Goal: Book appointment/travel/reservation

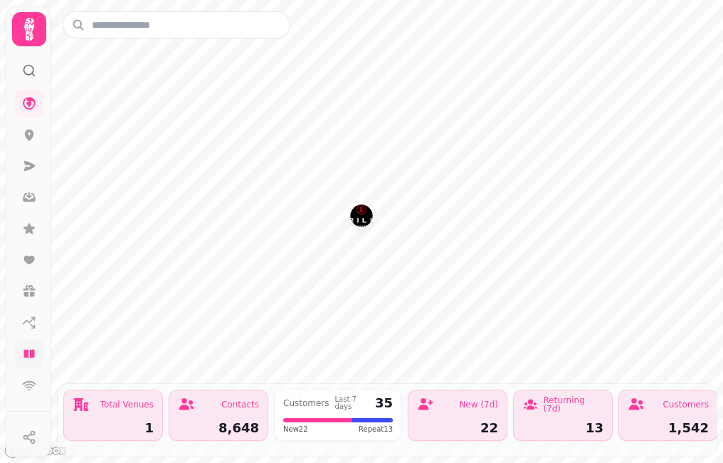
click at [32, 360] on icon at bounding box center [29, 354] width 14 height 14
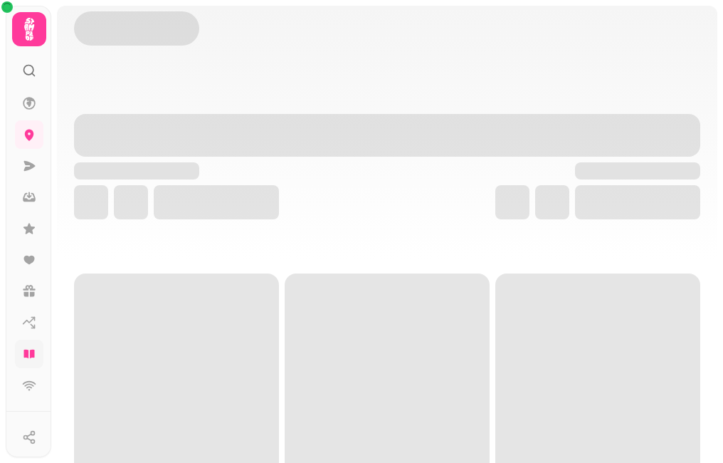
click at [31, 350] on icon at bounding box center [28, 354] width 11 height 9
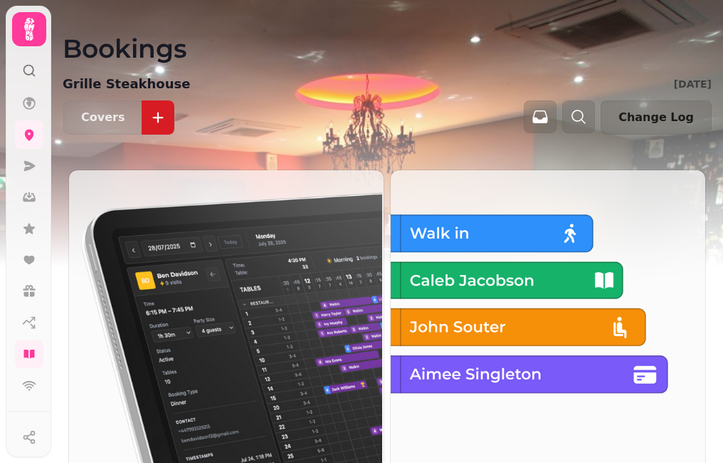
click at [167, 322] on img at bounding box center [225, 330] width 315 height 323
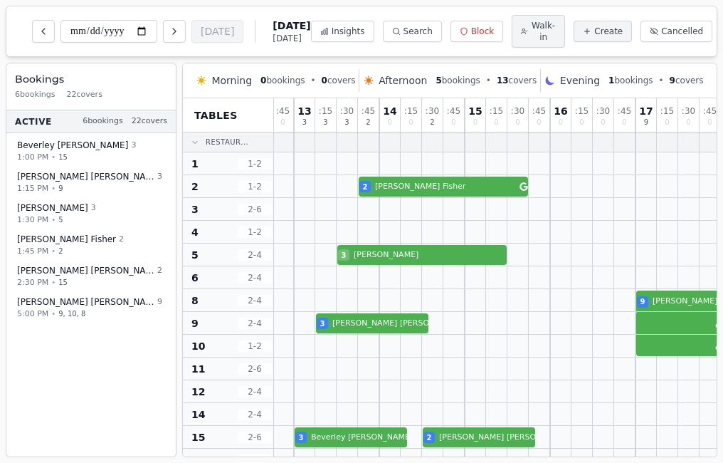
scroll to position [0, 19]
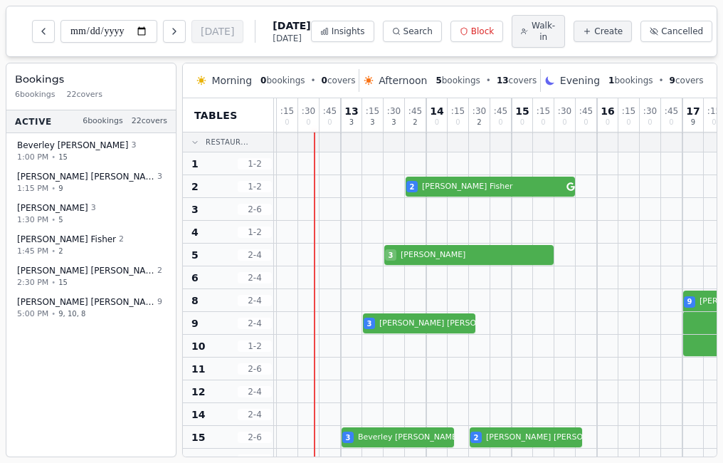
click at [398, 81] on span "Afternoon" at bounding box center [403, 80] width 48 height 14
click at [413, 80] on span "Afternoon" at bounding box center [403, 80] width 48 height 14
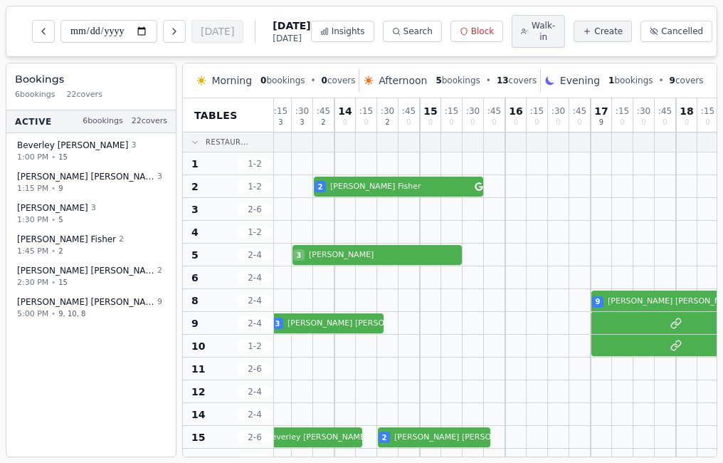
scroll to position [0, 112]
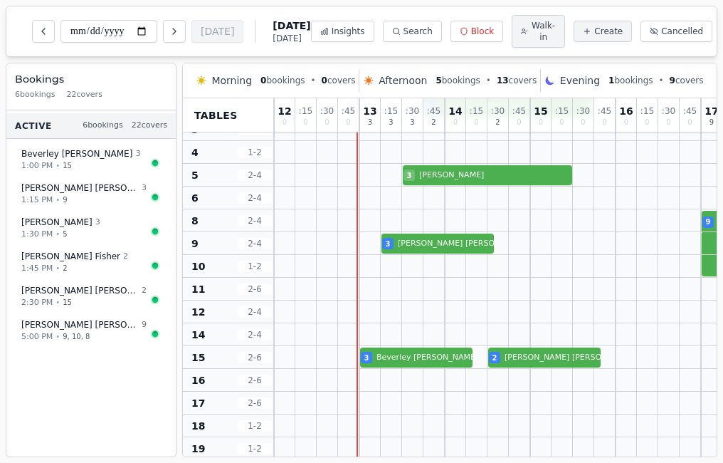
scroll to position [83, 0]
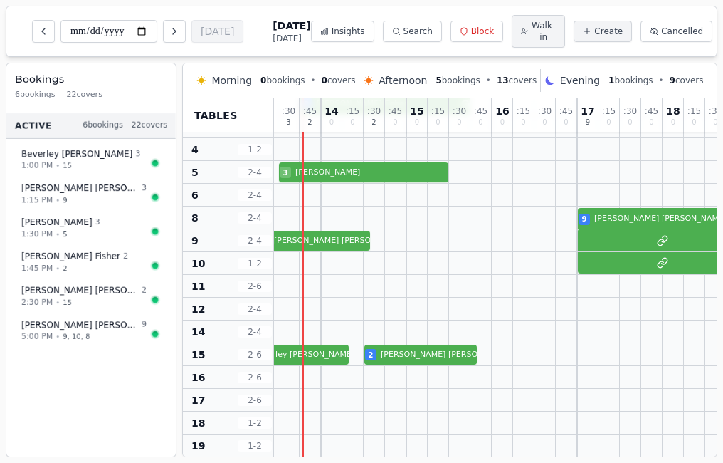
scroll to position [83, 169]
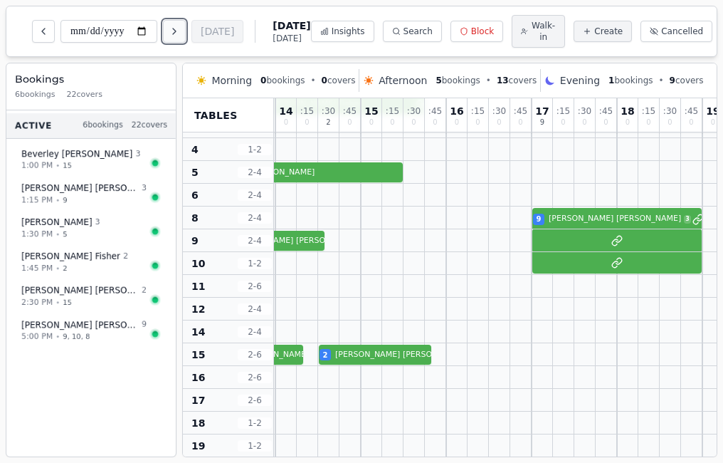
click at [186, 38] on button "Next day" at bounding box center [174, 31] width 23 height 23
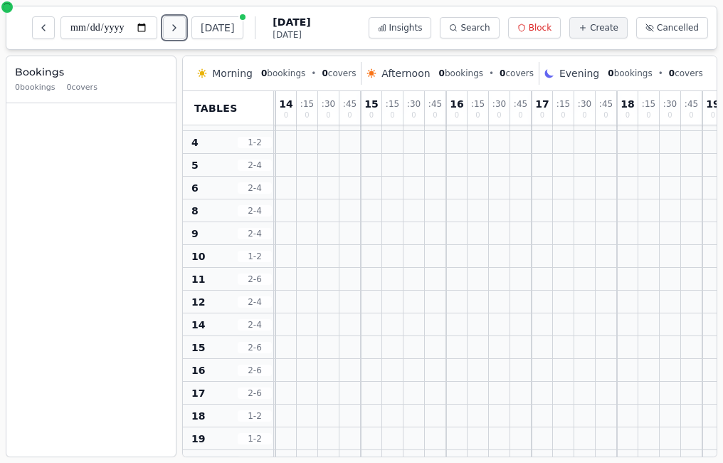
click at [186, 37] on button "Next day" at bounding box center [174, 27] width 23 height 23
click at [180, 28] on icon "Next day" at bounding box center [174, 27] width 11 height 11
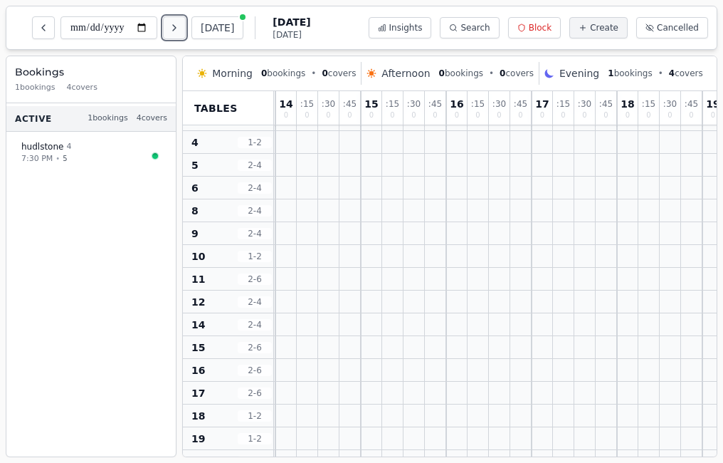
click at [180, 28] on icon "Next day" at bounding box center [174, 27] width 11 height 11
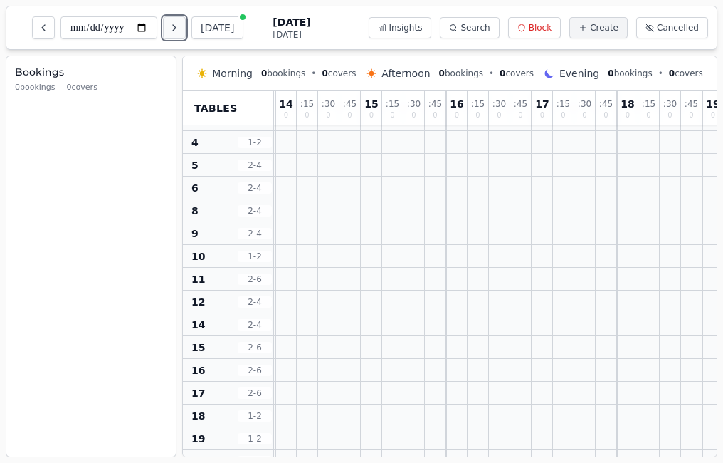
click at [180, 28] on icon "Next day" at bounding box center [174, 27] width 11 height 11
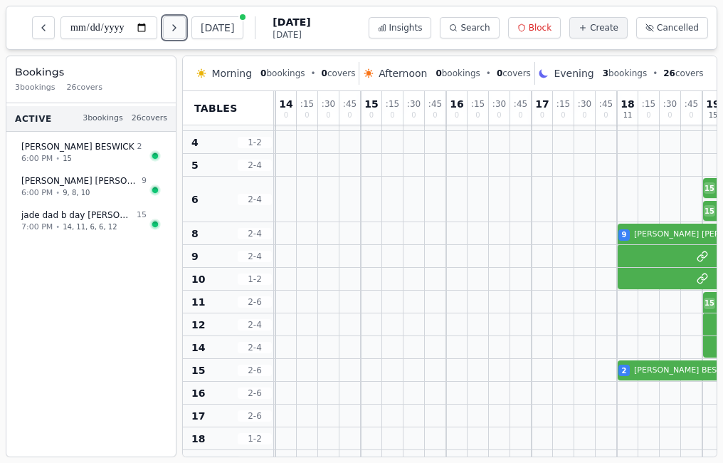
click at [180, 28] on icon "Next day" at bounding box center [174, 27] width 11 height 11
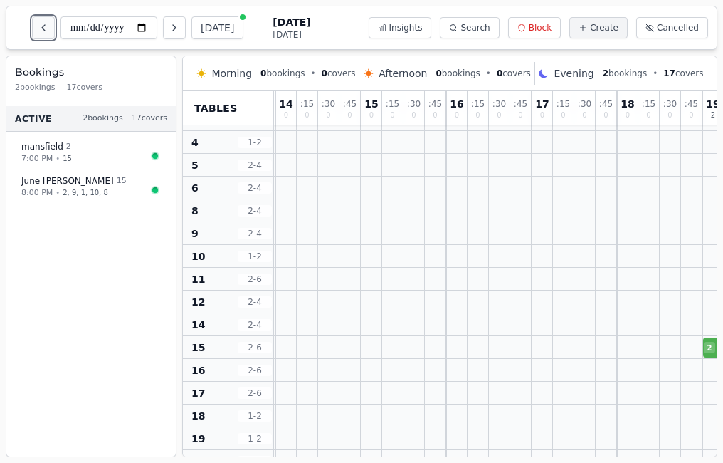
click at [42, 25] on icon "Previous day" at bounding box center [43, 27] width 11 height 11
type input "**********"
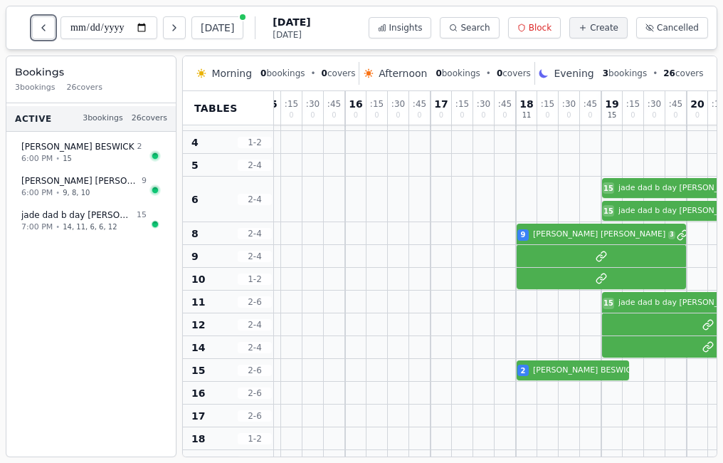
scroll to position [83, 315]
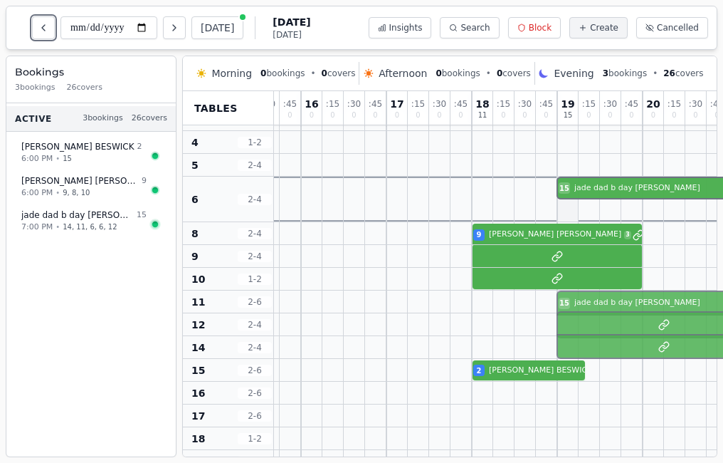
drag, startPoint x: 577, startPoint y: 211, endPoint x: 573, endPoint y: 192, distance: 19.7
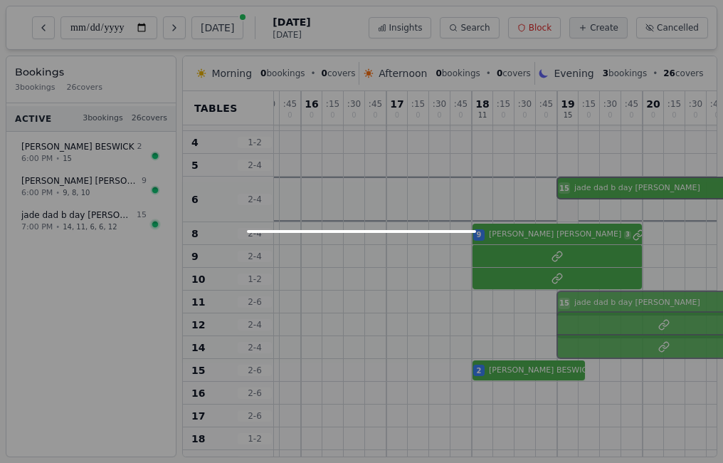
click at [573, 192] on div "15 jade dad b day mark 5 15 jade dad b day mark 5" at bounding box center [439, 200] width 961 height 46
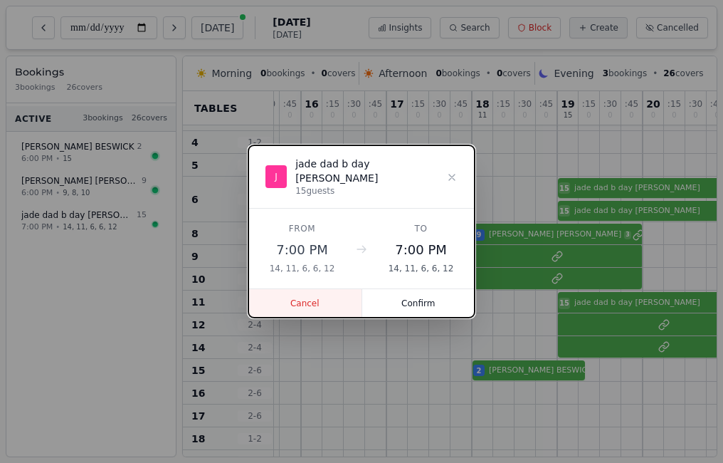
click at [320, 297] on button "Cancel" at bounding box center [306, 303] width 114 height 28
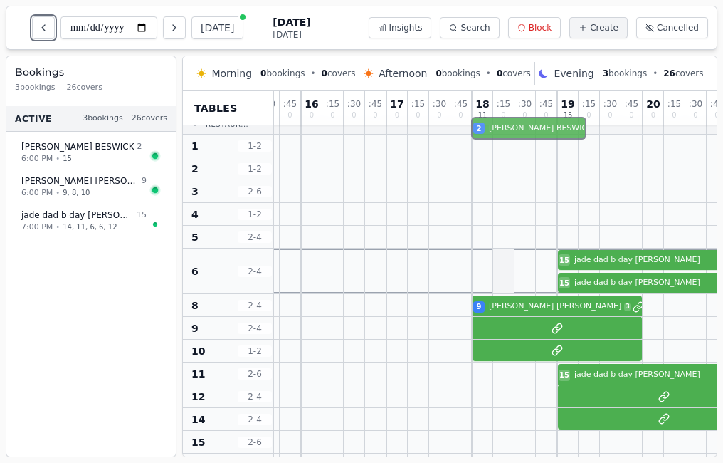
scroll to position [0, 315]
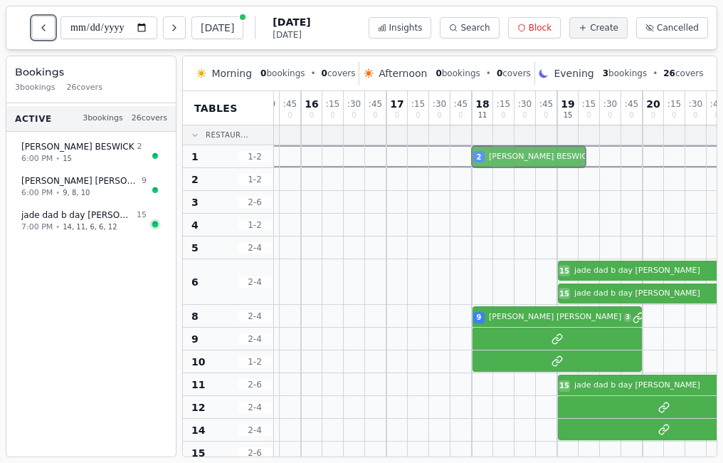
drag, startPoint x: 502, startPoint y: 241, endPoint x: 502, endPoint y: 161, distance: 80.5
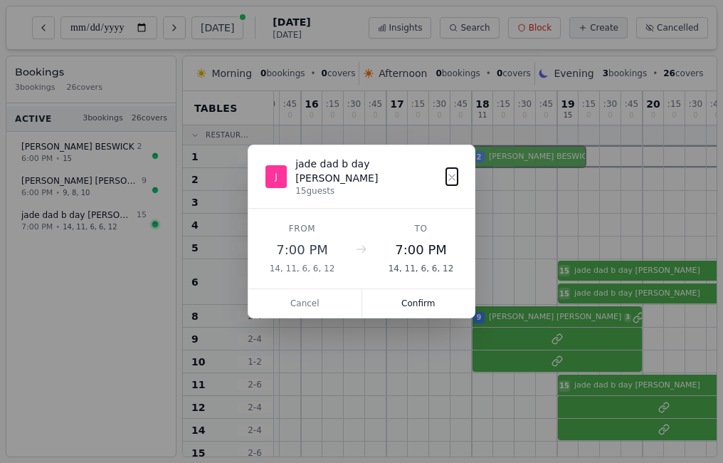
click at [502, 161] on div "12 0 : 15 0 : 30 0 : 45 0 13 0 : 15 0 : 30 0 : 45 0 14 0 : 15 0 : 30 0 : 45 0 1…" at bounding box center [439, 380] width 961 height 578
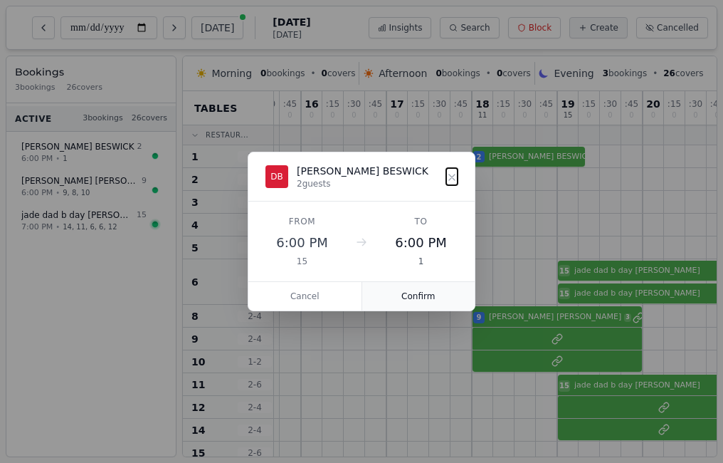
click at [422, 298] on button "Confirm" at bounding box center [418, 296] width 113 height 28
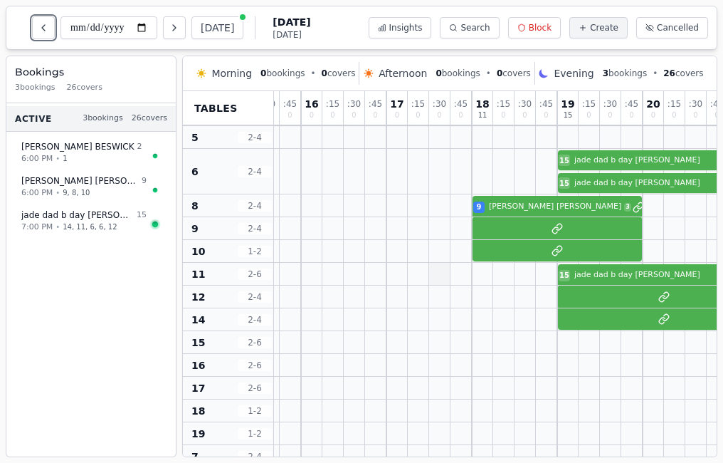
scroll to position [142, 315]
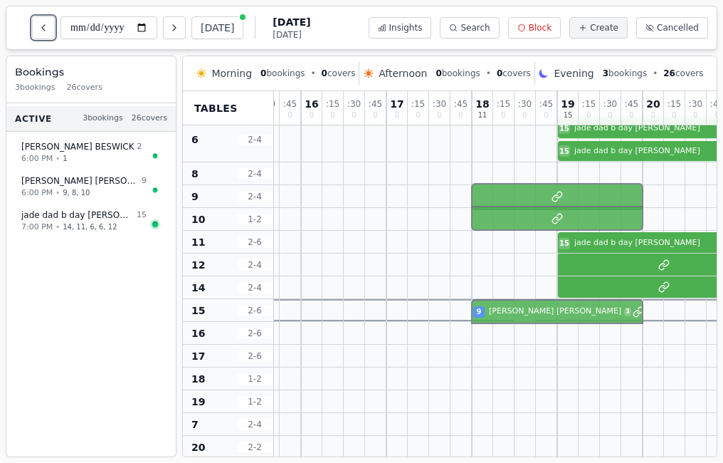
drag, startPoint x: 523, startPoint y: 175, endPoint x: 522, endPoint y: 305, distance: 130.3
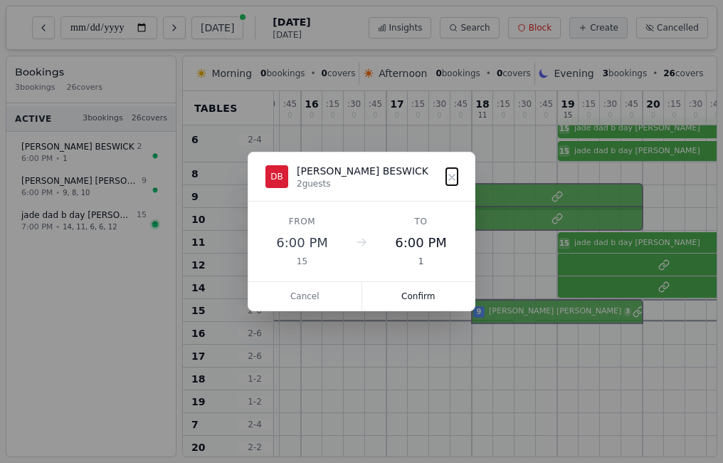
click at [522, 305] on div "12 0 : 15 0 : 30 0 : 45 0 13 0 : 15 0 : 30 0 : 45 0 14 0 : 15 0 : 30 0 : 45 0 1…" at bounding box center [439, 238] width 961 height 578
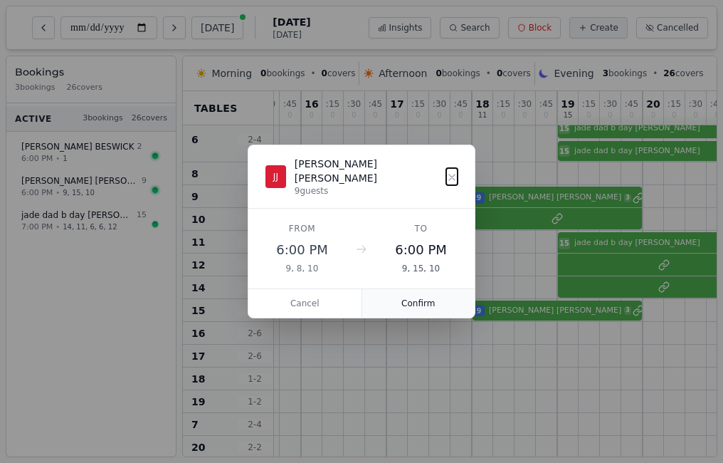
click at [444, 298] on button "Confirm" at bounding box center [418, 303] width 113 height 28
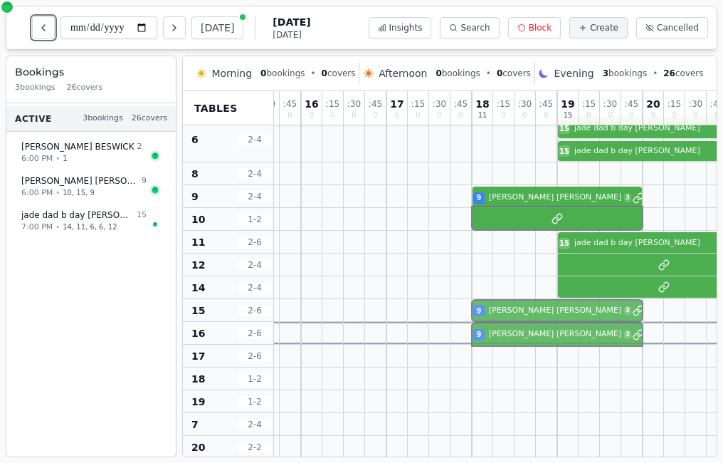
drag, startPoint x: 519, startPoint y: 196, endPoint x: 511, endPoint y: 325, distance: 129.1
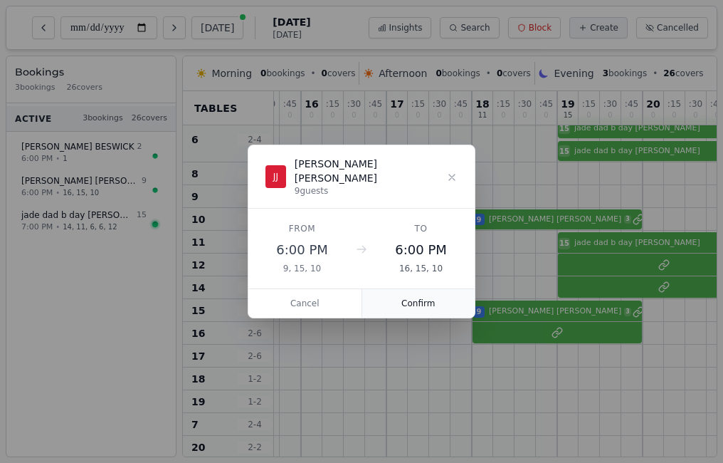
click at [426, 296] on button "Confirm" at bounding box center [418, 303] width 113 height 28
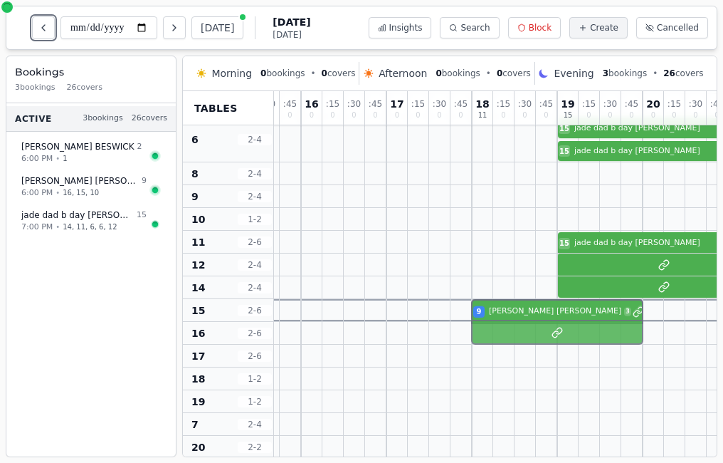
drag, startPoint x: 541, startPoint y: 256, endPoint x: 540, endPoint y: 318, distance: 62.0
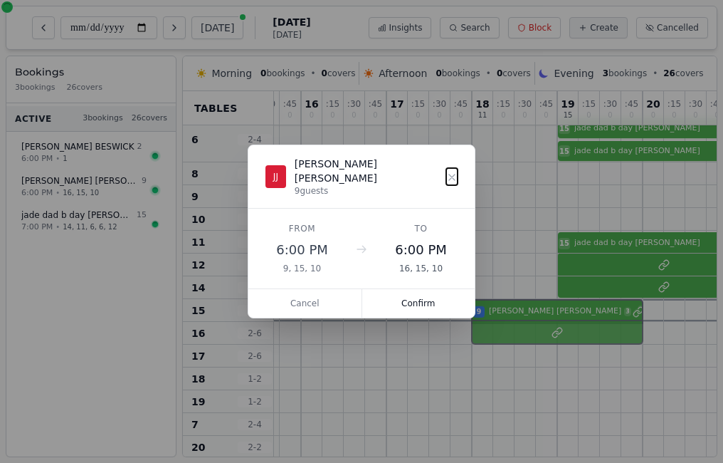
click at [540, 318] on div "12 0 : 15 0 : 30 0 : 45 0 13 0 : 15 0 : 30 0 : 45 0 14 0 : 15 0 : 30 0 : 45 0 1…" at bounding box center [439, 238] width 961 height 578
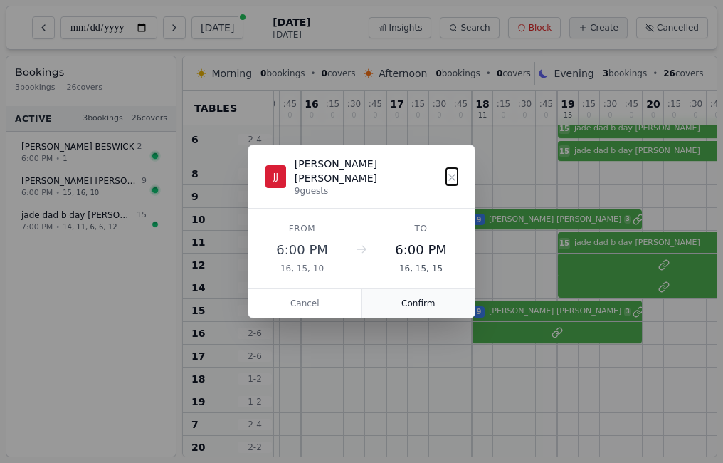
click at [417, 298] on button "Confirm" at bounding box center [418, 303] width 113 height 28
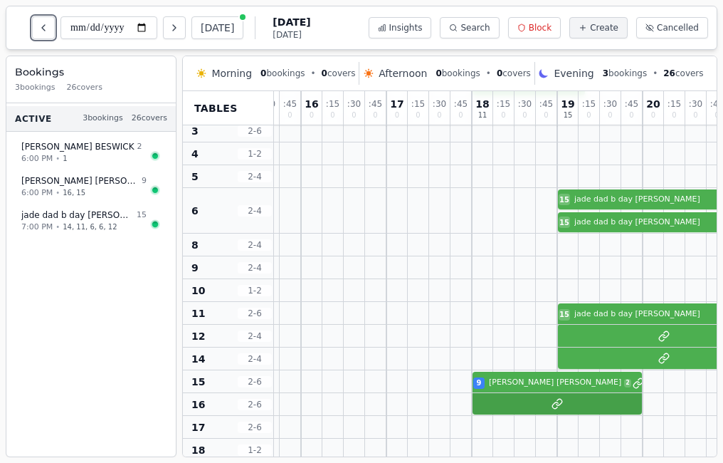
scroll to position [0, 315]
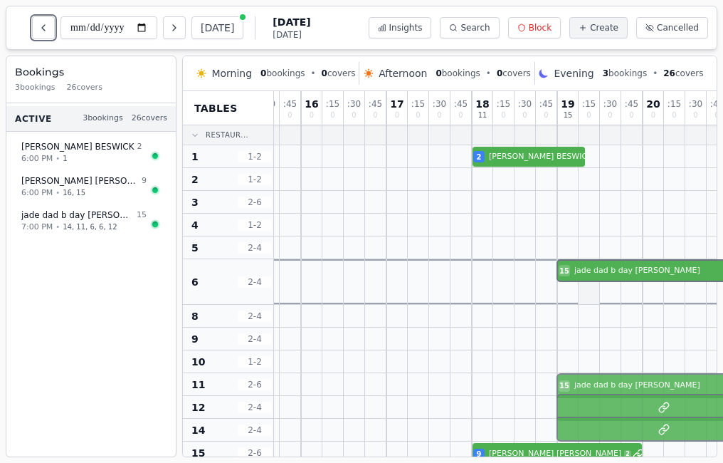
drag, startPoint x: 583, startPoint y: 292, endPoint x: 580, endPoint y: 273, distance: 18.9
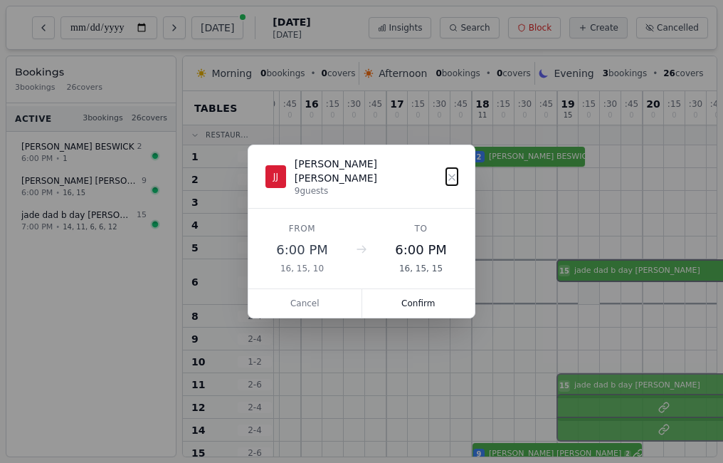
click at [580, 273] on div "15 jade dad b day mark 5 15 jade dad b day mark 5" at bounding box center [439, 282] width 961 height 46
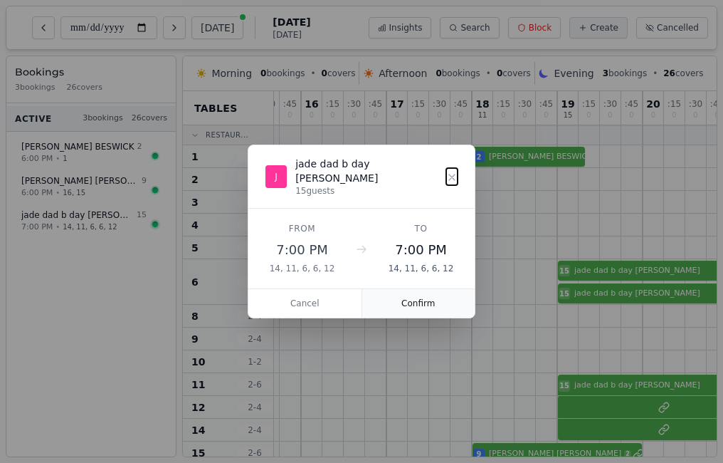
click at [437, 294] on button "Confirm" at bounding box center [418, 303] width 113 height 28
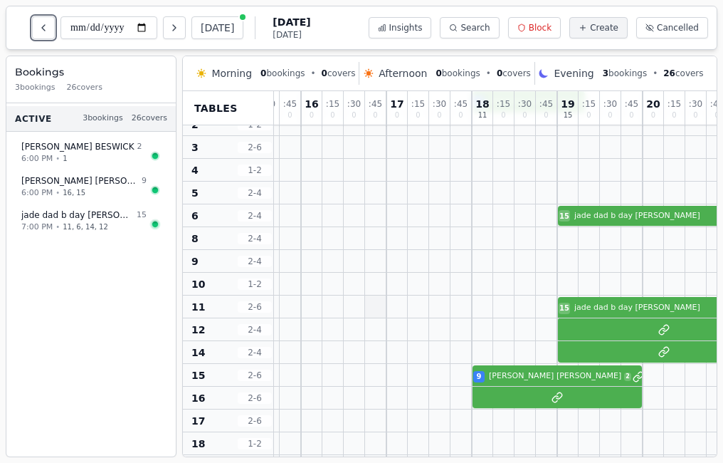
scroll to position [71, 315]
